Goal: Task Accomplishment & Management: Complete application form

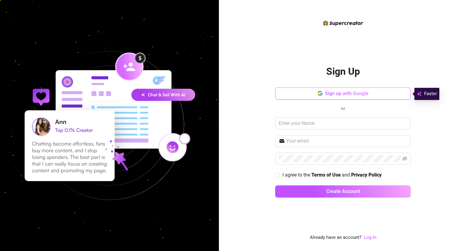
click at [300, 95] on button "Sign up with Google" at bounding box center [343, 94] width 136 height 12
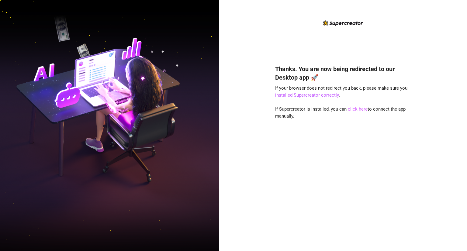
click at [355, 110] on link "click here" at bounding box center [358, 108] width 20 height 5
click at [360, 109] on link "click here" at bounding box center [358, 108] width 20 height 5
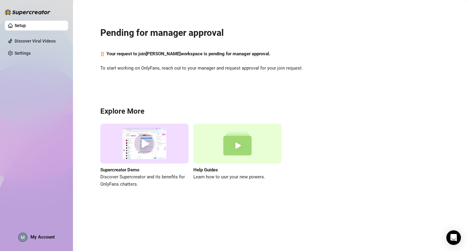
click at [119, 50] on div "Pending for manager approval Your request to join Maria workspace is pending fo…" at bounding box center [270, 103] width 382 height 199
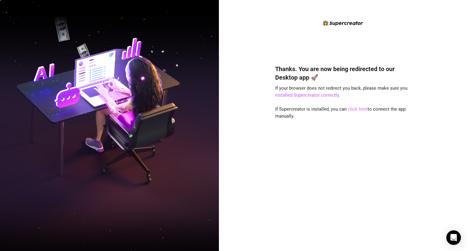
click at [356, 108] on link "click here" at bounding box center [358, 108] width 20 height 5
click at [356, 111] on link "click here" at bounding box center [358, 108] width 20 height 5
click at [335, 27] on div "Thanks. You are now being redirected to our Desktop app 🚀 If your browser does …" at bounding box center [343, 130] width 136 height 222
click at [339, 22] on img at bounding box center [343, 22] width 40 height 5
